Goal: Information Seeking & Learning: Learn about a topic

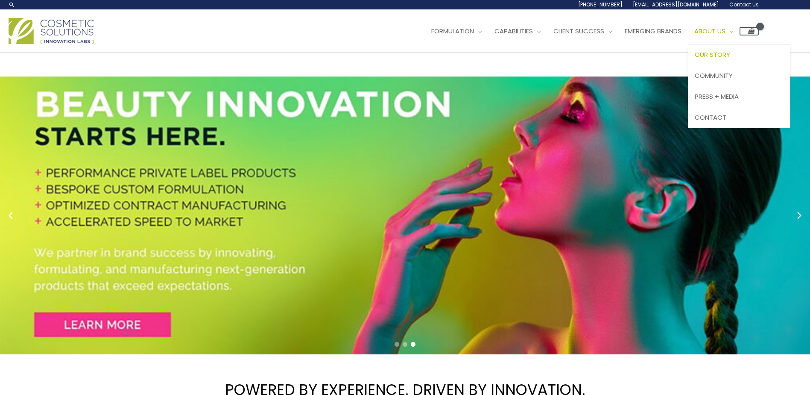
click at [730, 52] on span "Our Story" at bounding box center [712, 54] width 35 height 9
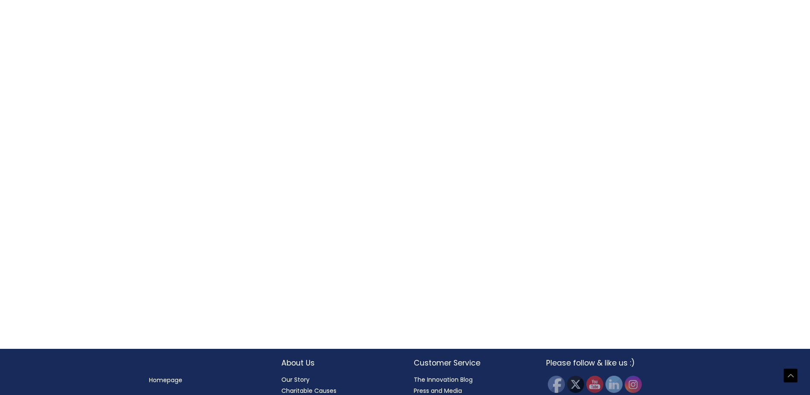
scroll to position [948, 0]
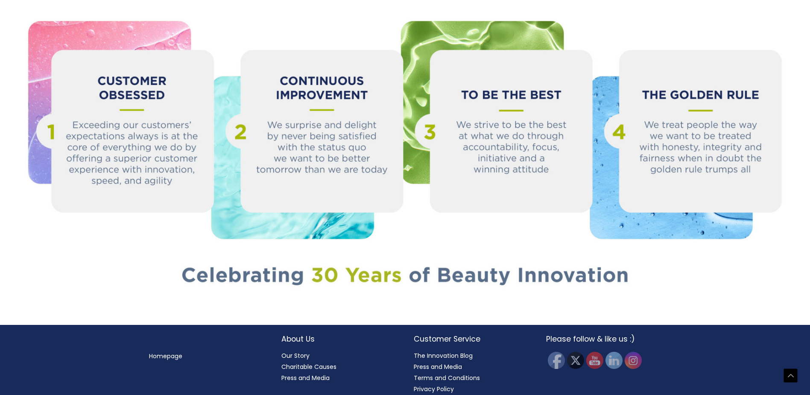
click at [300, 351] on link "Our Story" at bounding box center [295, 355] width 28 height 9
